Goal: Transaction & Acquisition: Purchase product/service

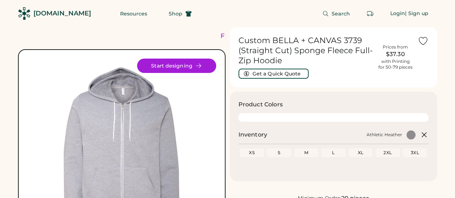
click at [339, 13] on span "Search" at bounding box center [340, 13] width 18 height 5
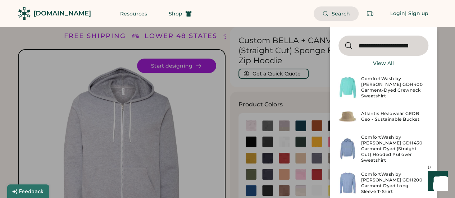
scroll to position [0, 2]
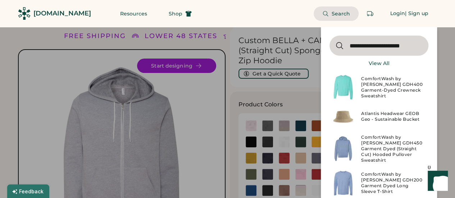
type input "**********"
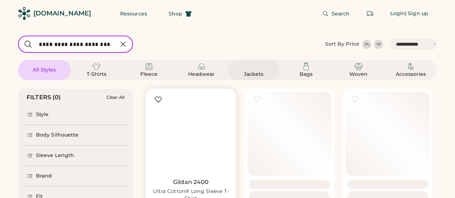
select select "*****"
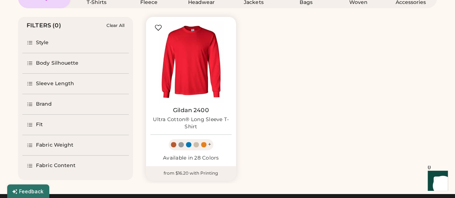
scroll to position [36, 0]
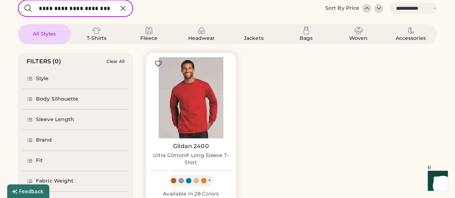
click at [193, 105] on img at bounding box center [190, 97] width 81 height 81
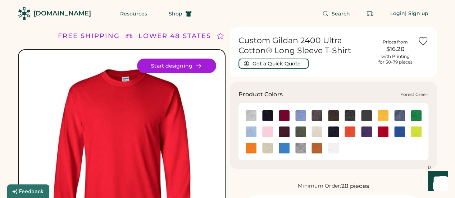
click at [366, 117] on img at bounding box center [366, 115] width 11 height 11
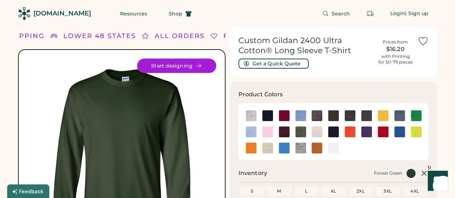
scroll to position [36, 0]
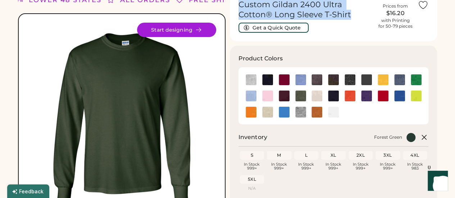
drag, startPoint x: 356, startPoint y: 17, endPoint x: 238, endPoint y: 9, distance: 117.5
click at [238, 9] on h1 "Custom Gildan 2400 Ultra Cotton® Long Sleeve T-Shirt" at bounding box center [305, 10] width 135 height 20
copy h1 "Custom Gildan 2400 Ultra Cotton® Long Sleeve T-Shirt"
click at [268, 24] on button "Get a Quick Quote" at bounding box center [273, 28] width 70 height 10
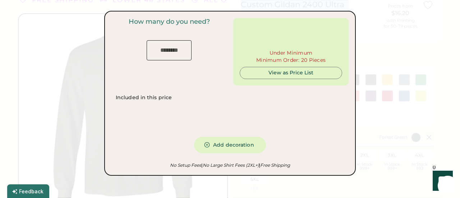
type input "***"
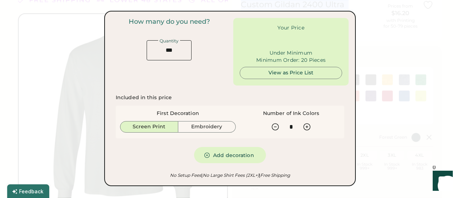
type input "******"
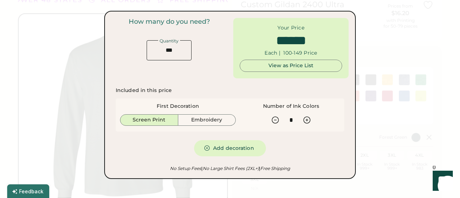
click at [393, 119] on div at bounding box center [230, 99] width 460 height 198
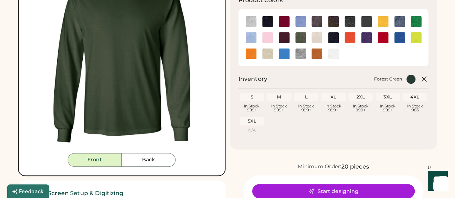
scroll to position [108, 0]
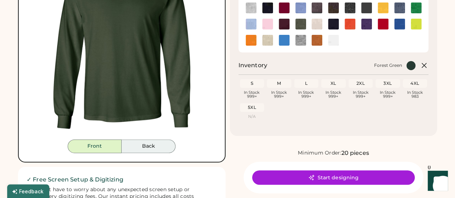
click at [146, 145] on button "Back" at bounding box center [149, 146] width 54 height 14
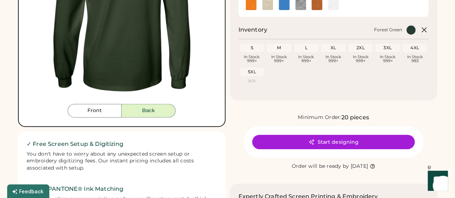
scroll to position [144, 0]
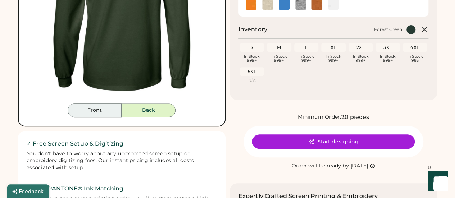
click at [94, 111] on button "Front" at bounding box center [95, 111] width 54 height 14
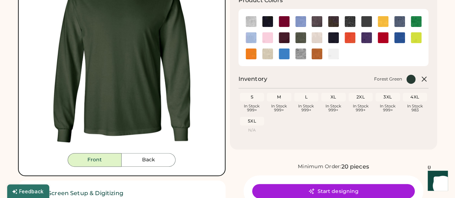
scroll to position [108, 0]
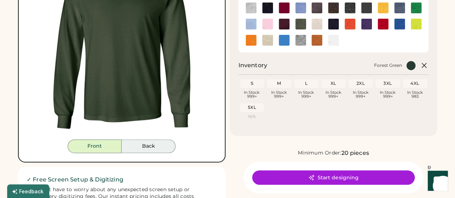
click at [144, 147] on button "Back" at bounding box center [149, 146] width 54 height 14
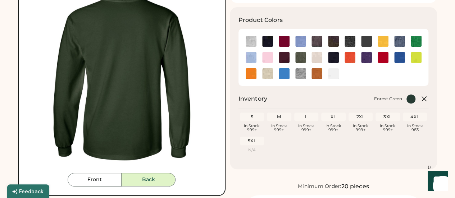
scroll to position [36, 0]
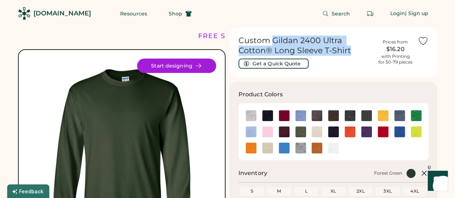
drag, startPoint x: 271, startPoint y: 41, endPoint x: 350, endPoint y: 49, distance: 78.8
click at [350, 49] on h1 "Custom Gildan 2400 Ultra Cotton® Long Sleeve T-Shirt" at bounding box center [305, 46] width 135 height 20
